Goal: Task Accomplishment & Management: Manage account settings

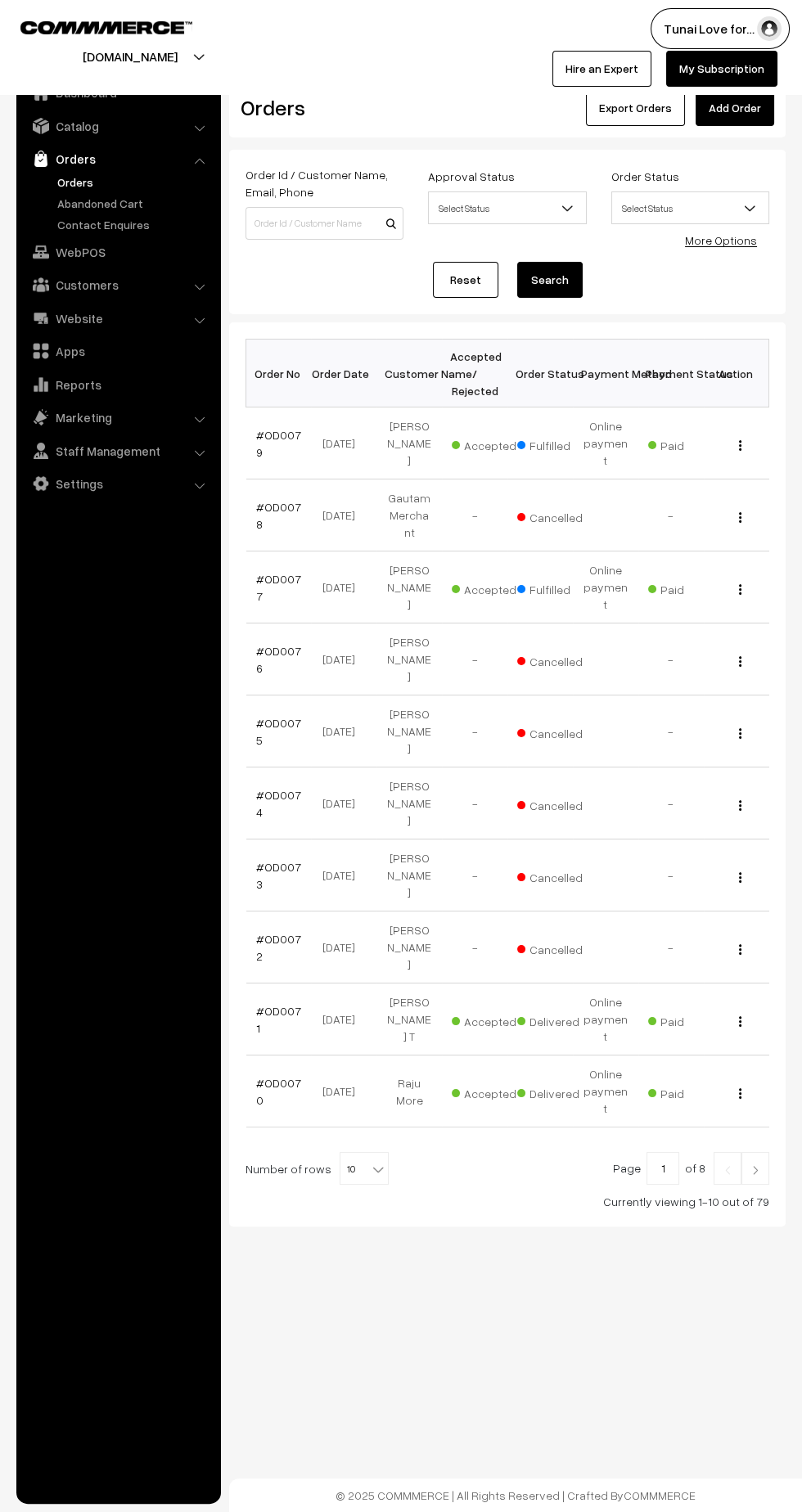
click at [90, 181] on link "Orders" at bounding box center [134, 182] width 162 height 17
click at [101, 216] on link "Contact Enquires" at bounding box center [134, 225] width 162 height 17
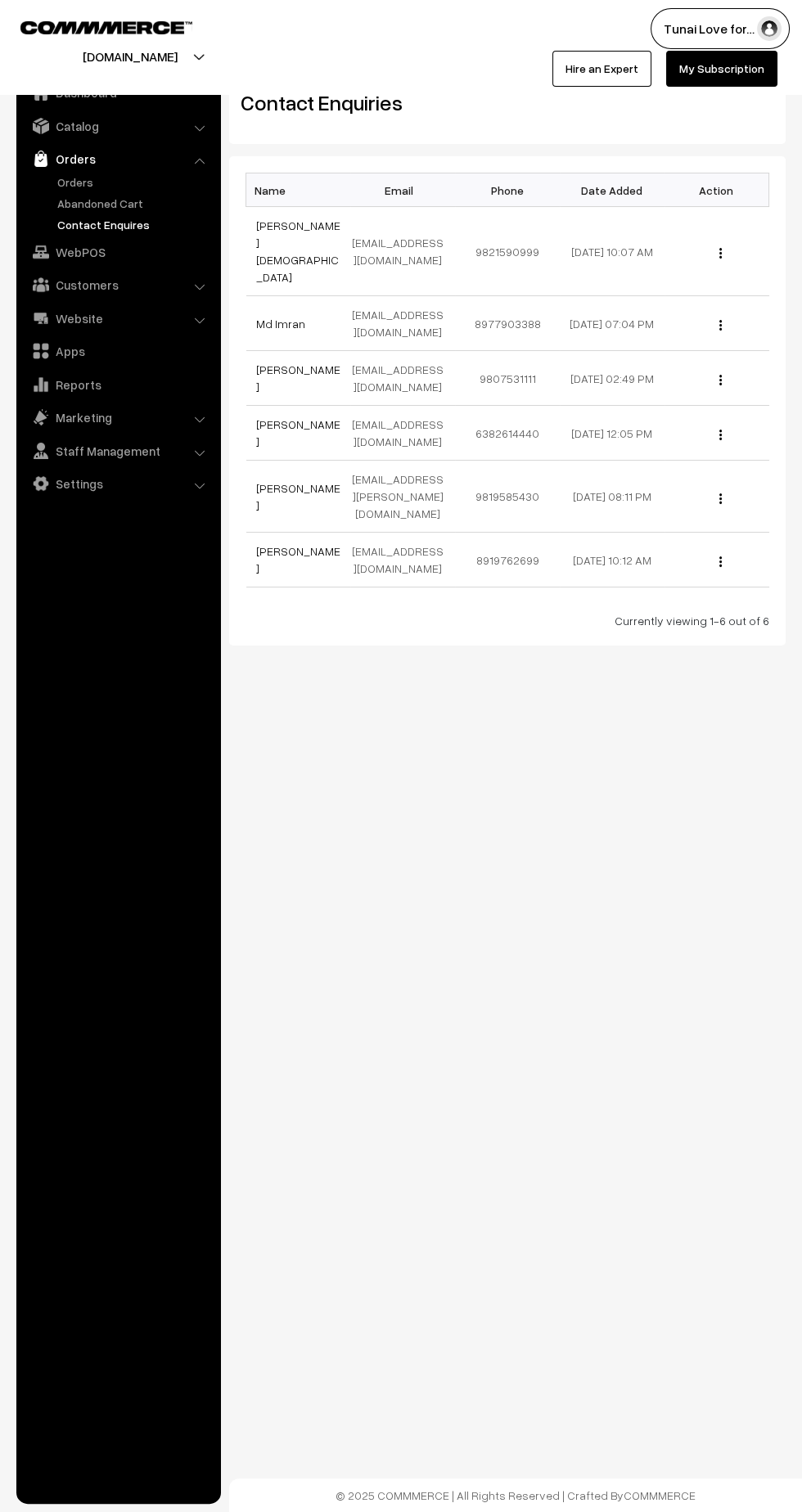
click at [87, 199] on link "Abandoned Cart" at bounding box center [134, 203] width 162 height 17
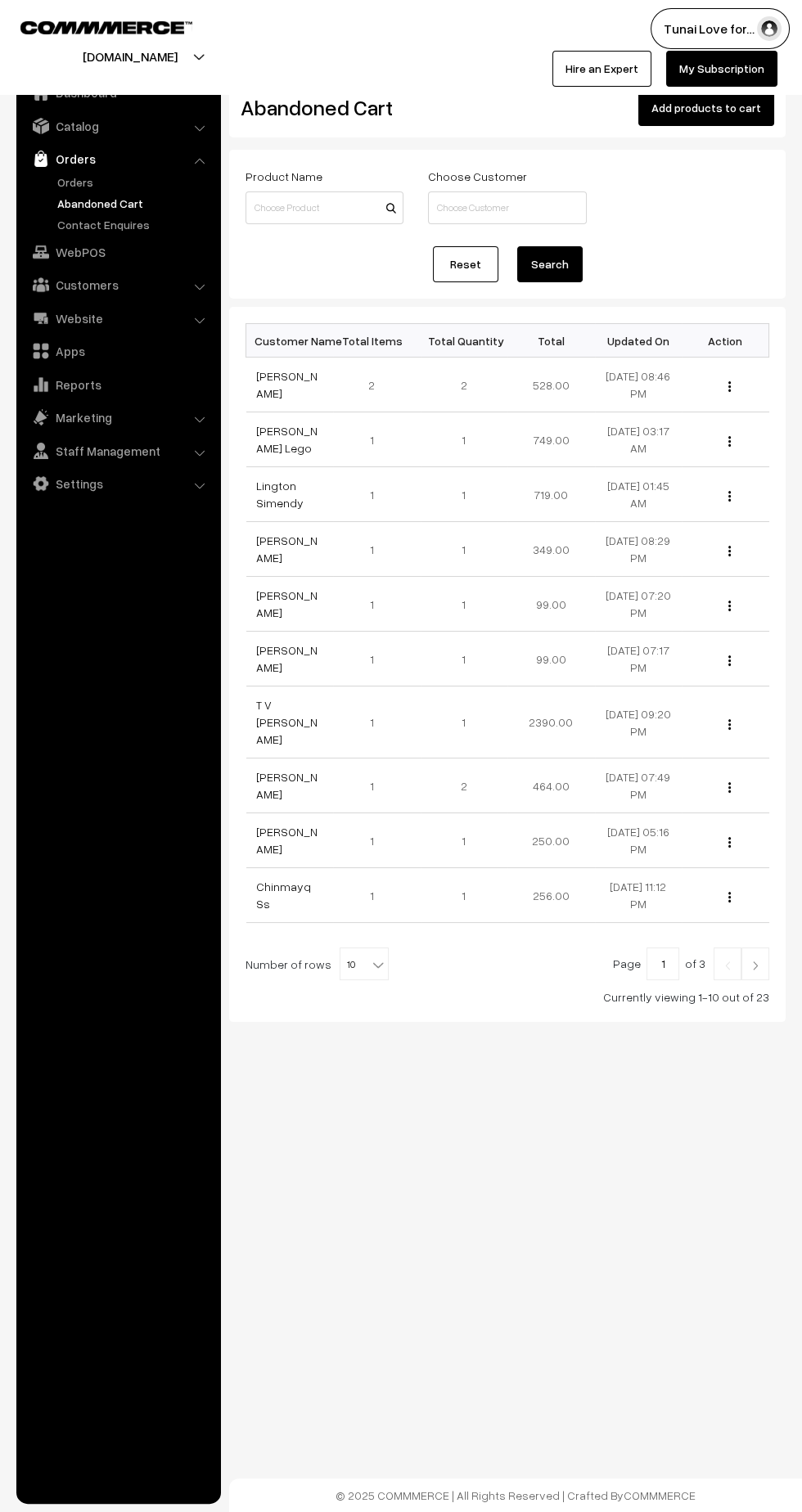
click at [268, 390] on link "[PERSON_NAME]" at bounding box center [287, 385] width 62 height 31
click at [284, 456] on td "[PERSON_NAME] Lego" at bounding box center [290, 440] width 88 height 55
click at [289, 438] on link "[PERSON_NAME] Lego" at bounding box center [287, 439] width 62 height 31
click at [79, 195] on link "Abandoned Cart" at bounding box center [134, 203] width 162 height 17
click at [83, 202] on link "Abandoned Cart" at bounding box center [134, 203] width 162 height 17
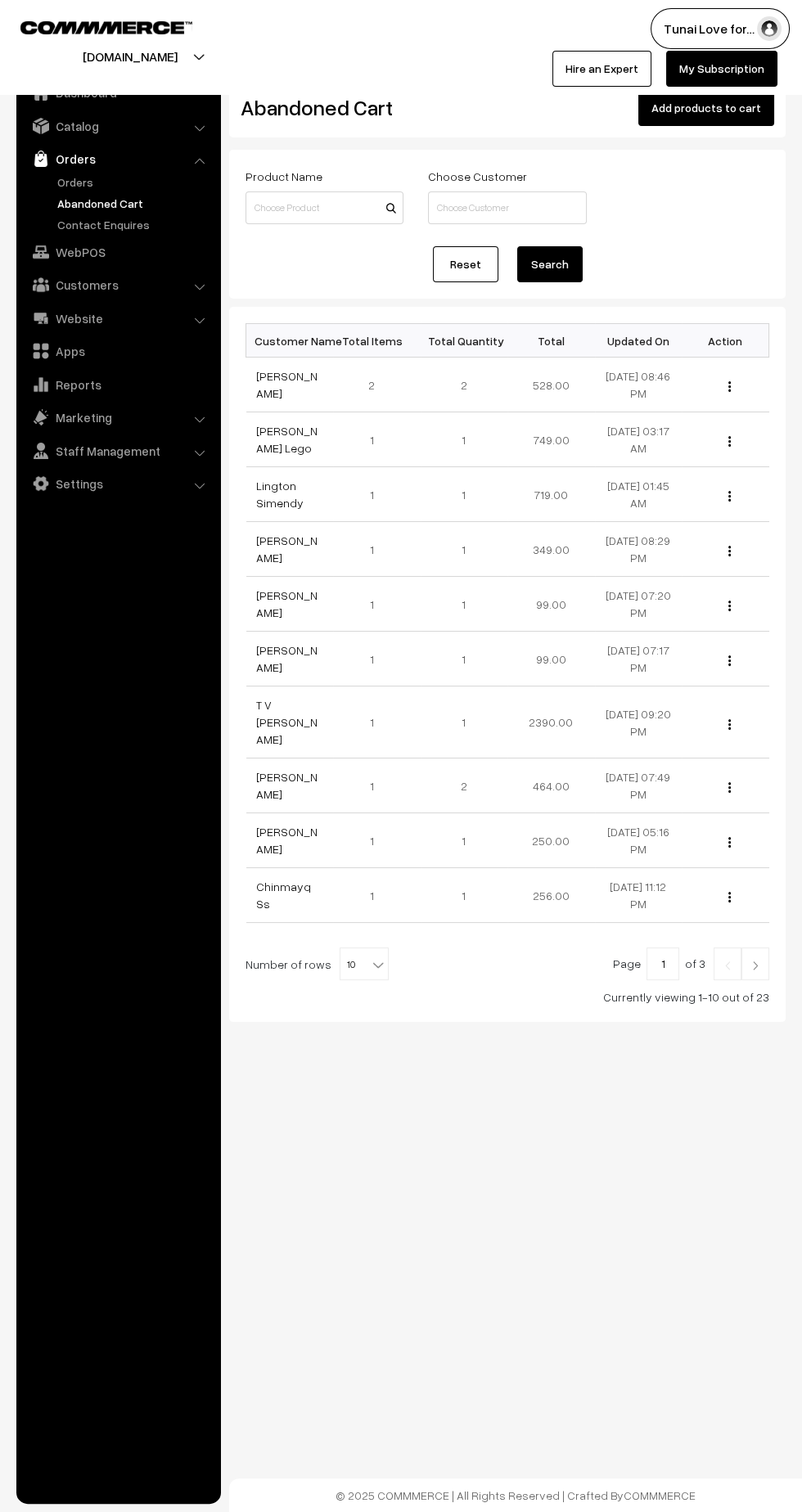
click at [80, 197] on link "Abandoned Cart" at bounding box center [134, 203] width 162 height 17
click at [86, 200] on link "Abandoned Cart" at bounding box center [134, 203] width 162 height 17
